Goal: Transaction & Acquisition: Purchase product/service

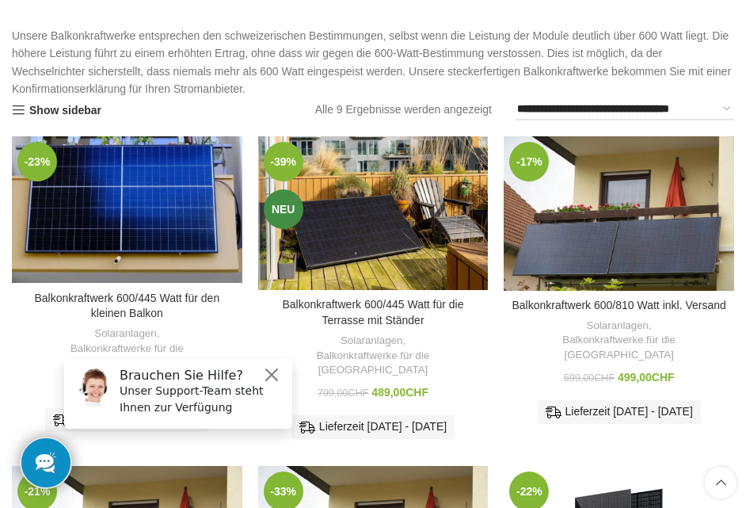
scroll to position [158, 0]
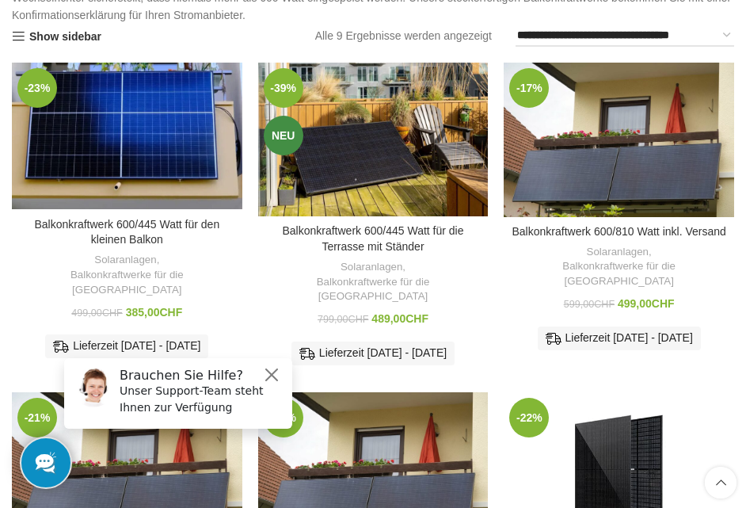
click at [144, 128] on img "Balkonkraftwerk 600/445 Watt für den kleinen Balkon" at bounding box center [127, 136] width 231 height 147
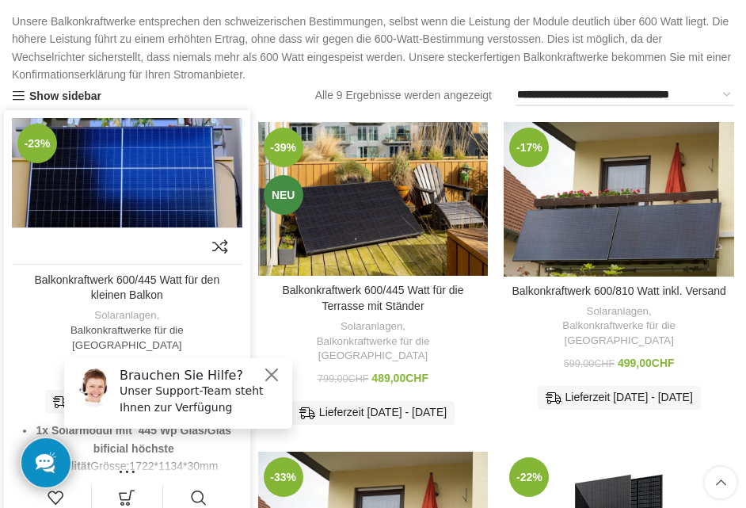
scroll to position [102, 0]
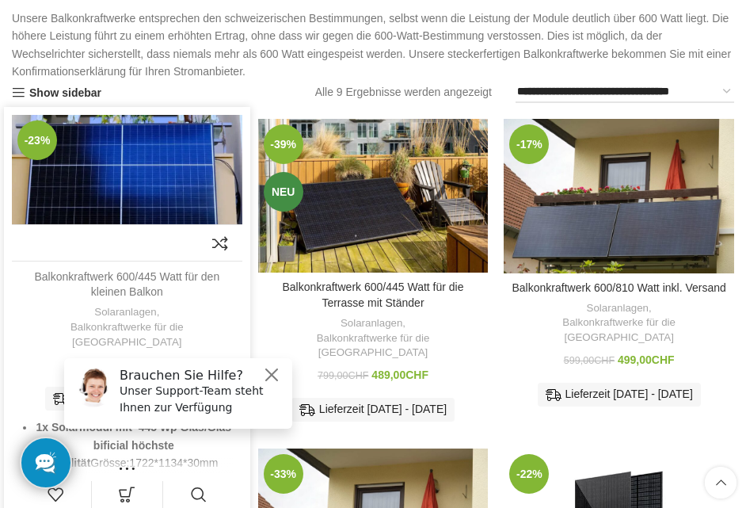
click at [120, 276] on link "Balkonkraftwerk 600/445 Watt für den kleinen Balkon" at bounding box center [126, 284] width 185 height 29
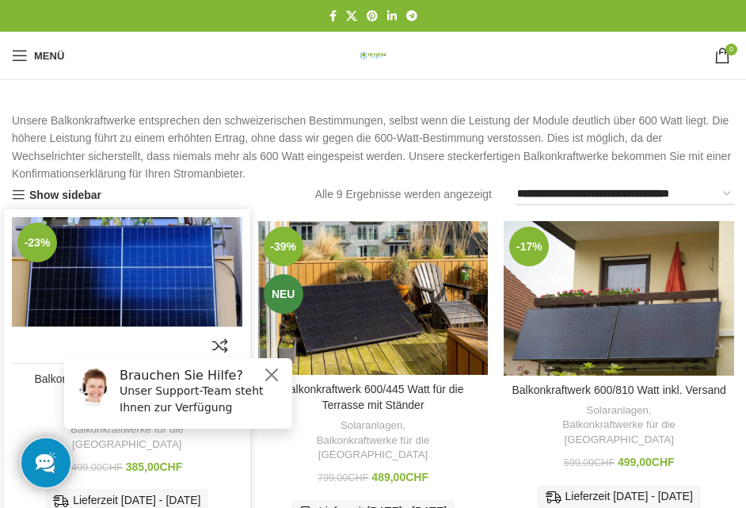
scroll to position [0, 0]
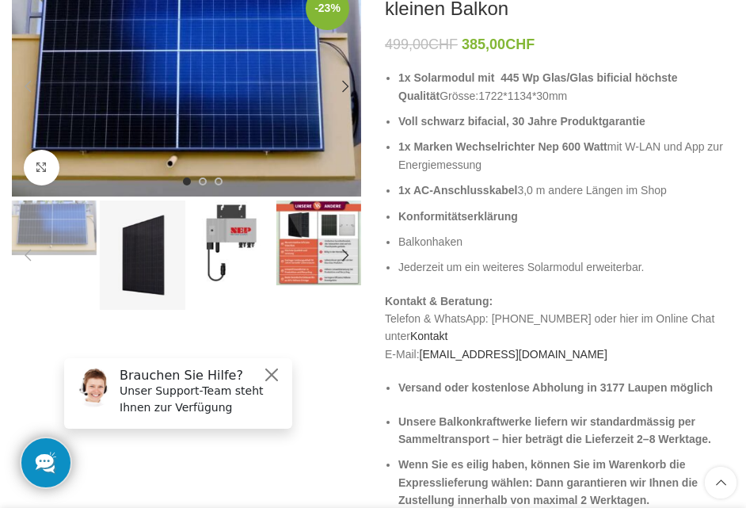
scroll to position [110, 0]
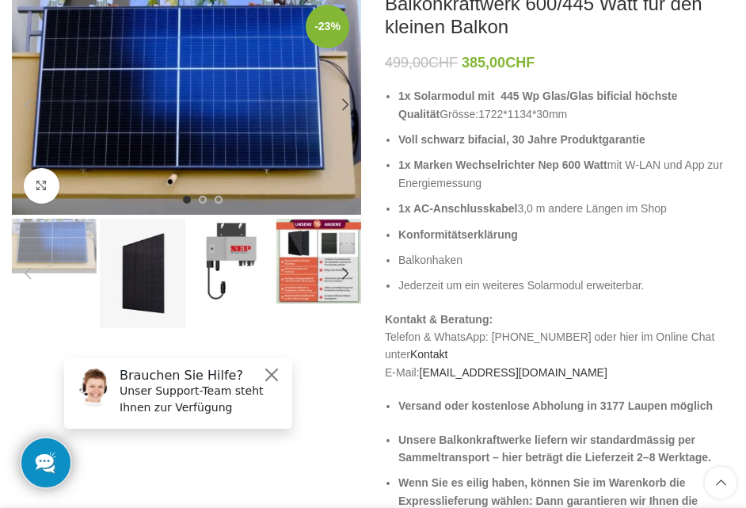
click at [62, 253] on img "1 / 8" at bounding box center [54, 246] width 85 height 55
click at [143, 271] on img "2 / 8" at bounding box center [142, 273] width 85 height 109
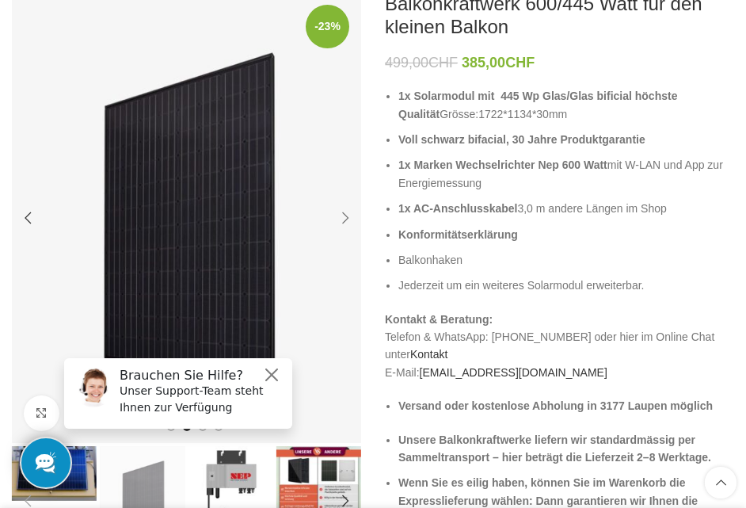
click at [348, 218] on div "Next slide" at bounding box center [346, 218] width 32 height 32
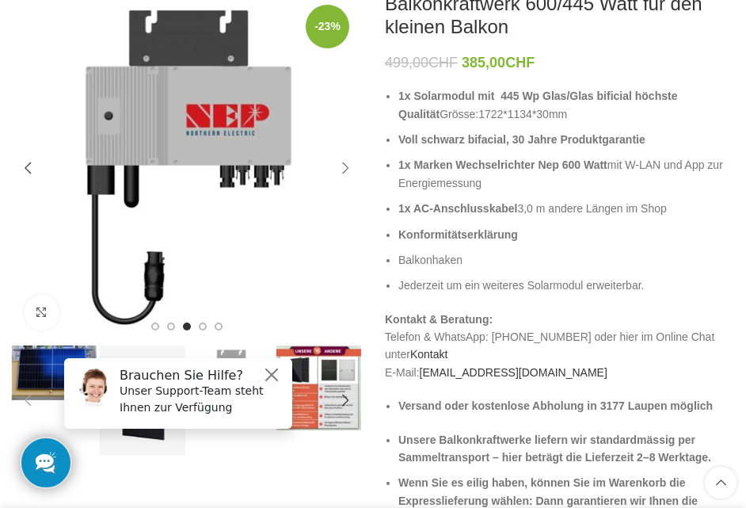
click at [347, 166] on div "Next slide" at bounding box center [346, 168] width 32 height 32
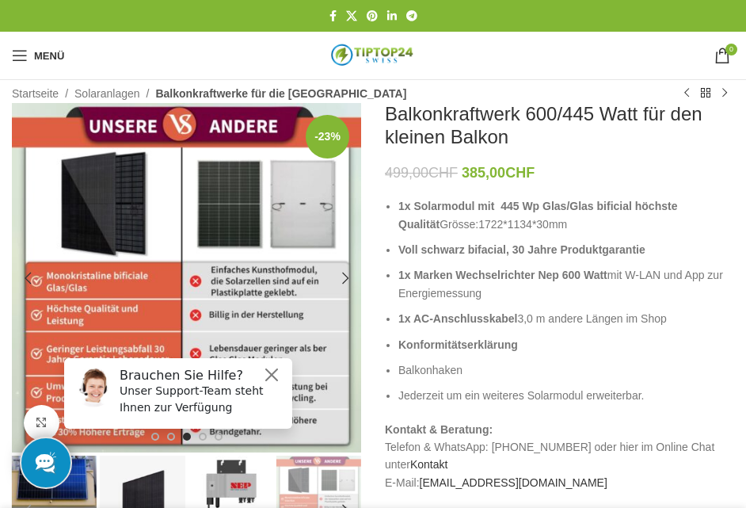
scroll to position [0, 0]
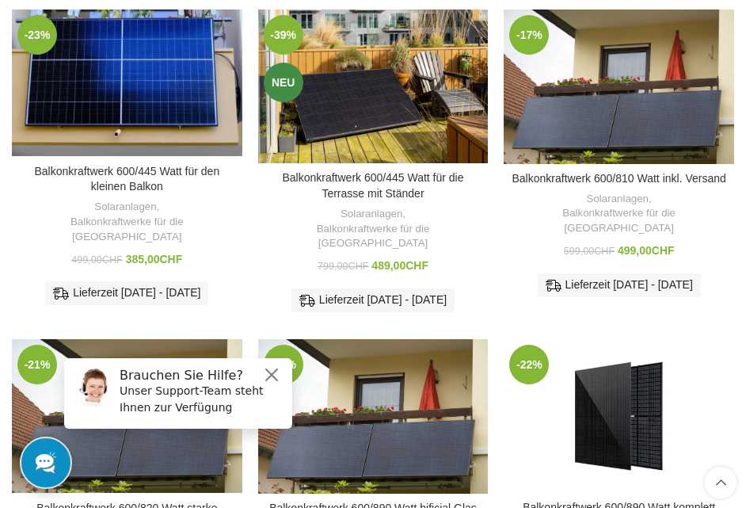
scroll to position [212, 0]
